Goal: Transaction & Acquisition: Purchase product/service

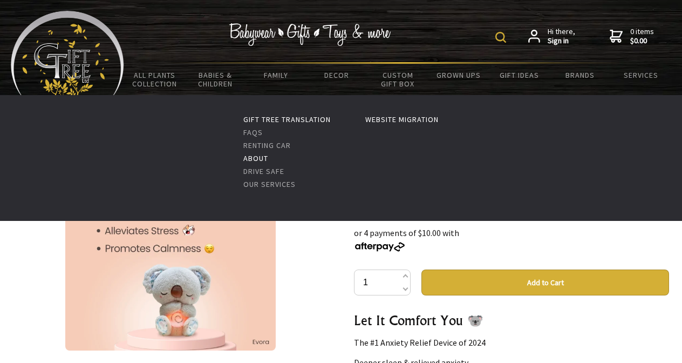
click at [255, 158] on link "About" at bounding box center [255, 158] width 25 height 10
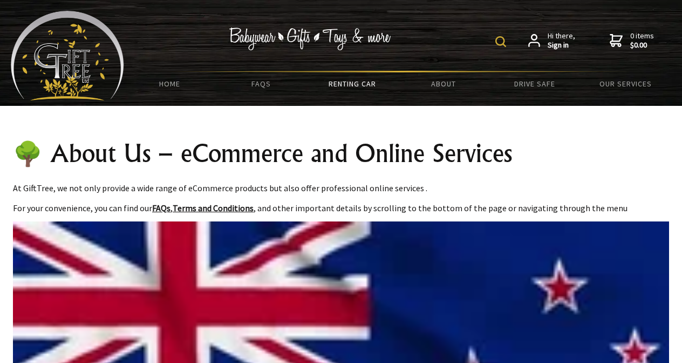
click at [349, 83] on link "Renting Car" at bounding box center [352, 83] width 91 height 23
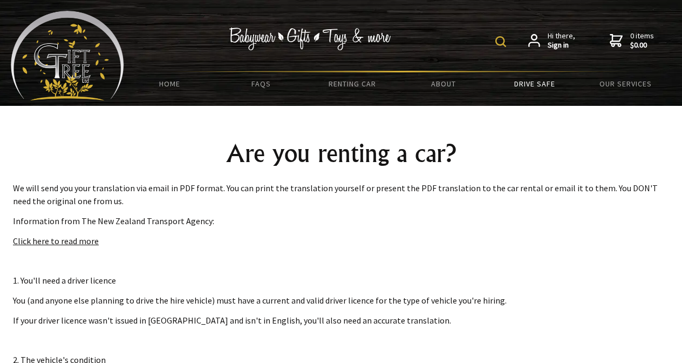
click at [534, 82] on link "Drive Safe" at bounding box center [534, 83] width 91 height 23
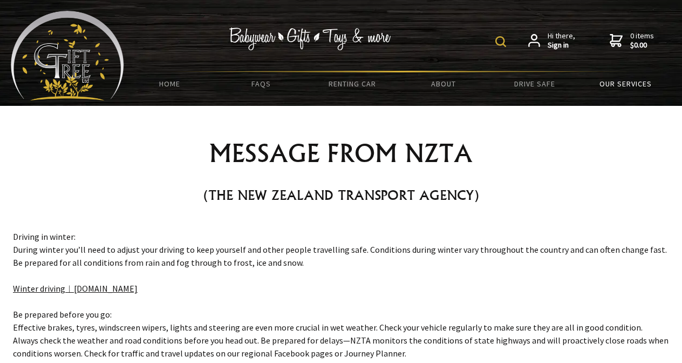
click at [608, 88] on link "Our Services" at bounding box center [625, 83] width 91 height 23
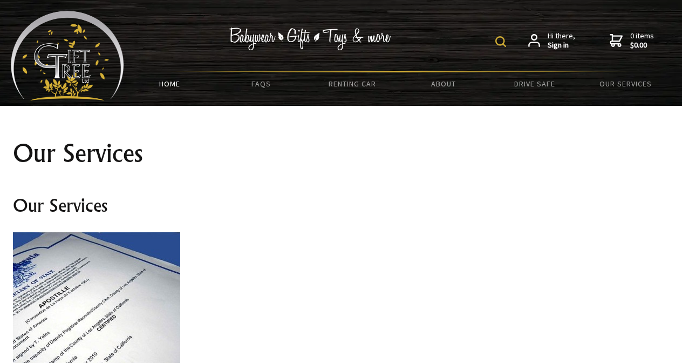
click at [161, 87] on link "HOME" at bounding box center [169, 83] width 91 height 23
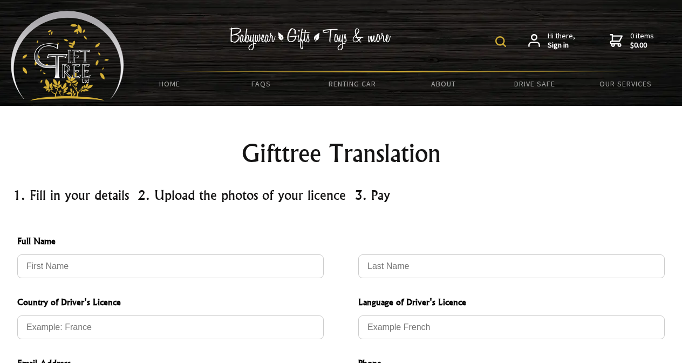
click at [88, 69] on img at bounding box center [67, 56] width 113 height 90
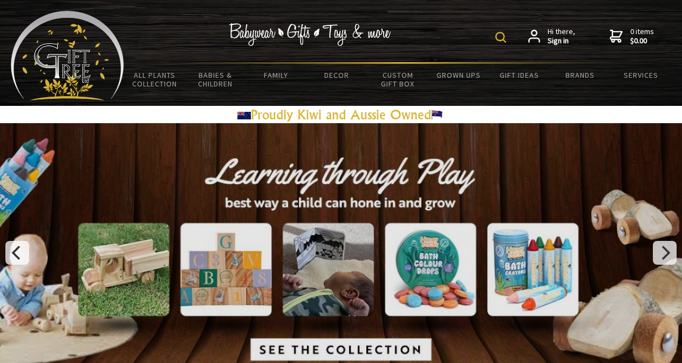
click at [499, 40] on img at bounding box center [500, 37] width 11 height 11
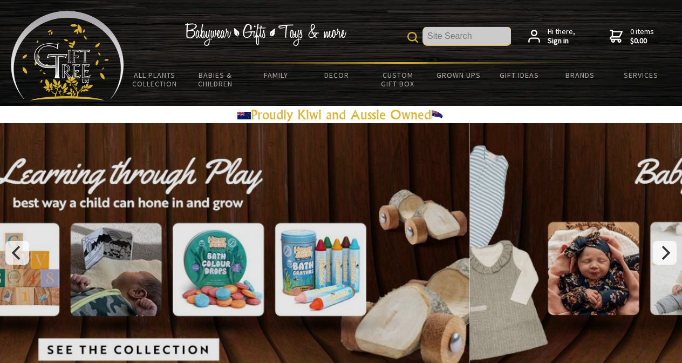
click at [468, 41] on input "text" at bounding box center [467, 36] width 88 height 18
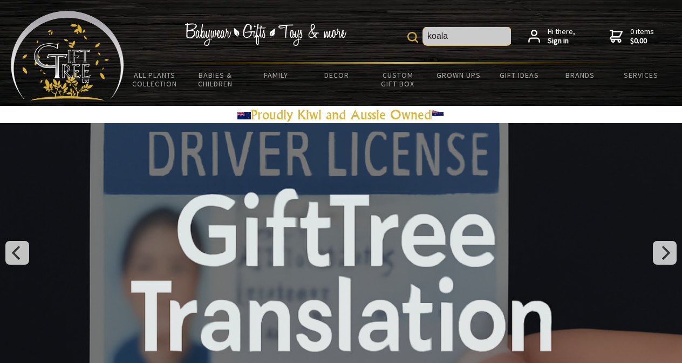
type input "koala"
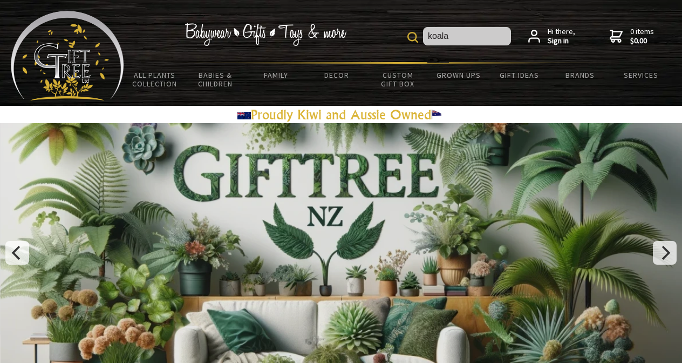
click at [424, 46] on div "koala Hi there, Sign in 0 items $0.00" at bounding box center [397, 36] width 547 height 51
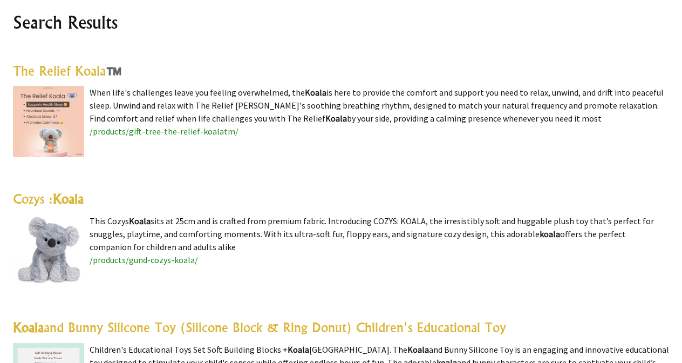
scroll to position [278, 0]
click at [77, 72] on link "The Relief Koala™️" at bounding box center [67, 71] width 109 height 16
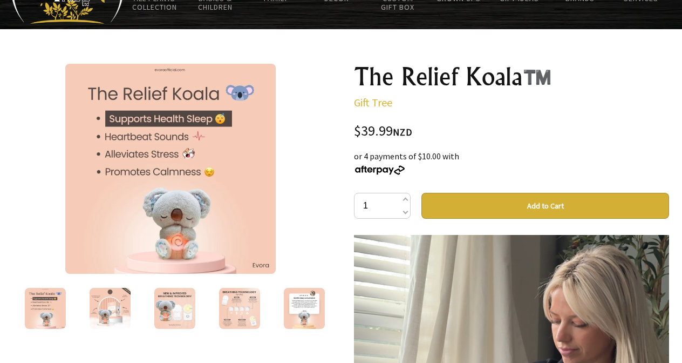
scroll to position [75, 0]
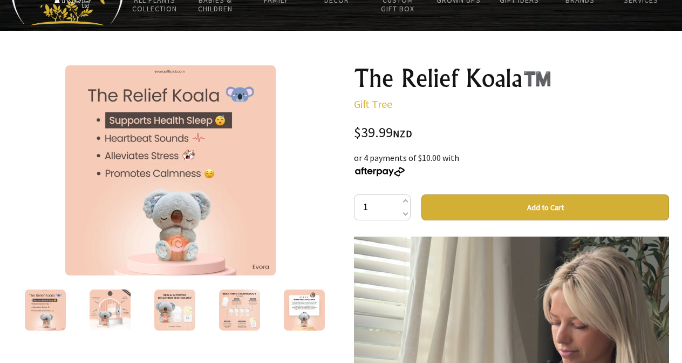
click at [496, 202] on button "Add to Cart" at bounding box center [545, 207] width 248 height 26
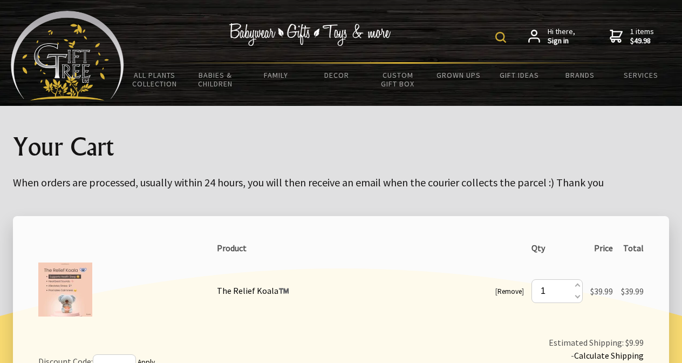
click at [640, 38] on strong "$49.98" at bounding box center [642, 41] width 24 height 10
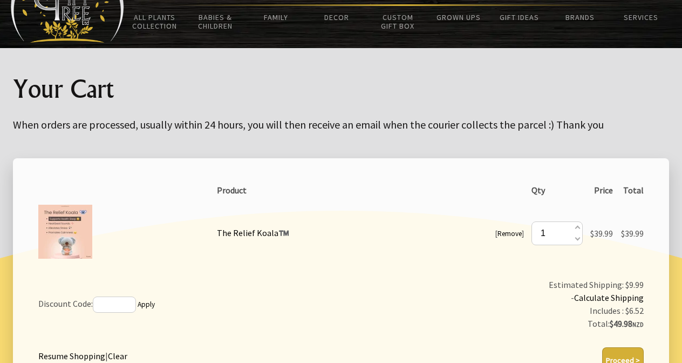
scroll to position [56, 0]
